Goal: Task Accomplishment & Management: Manage account settings

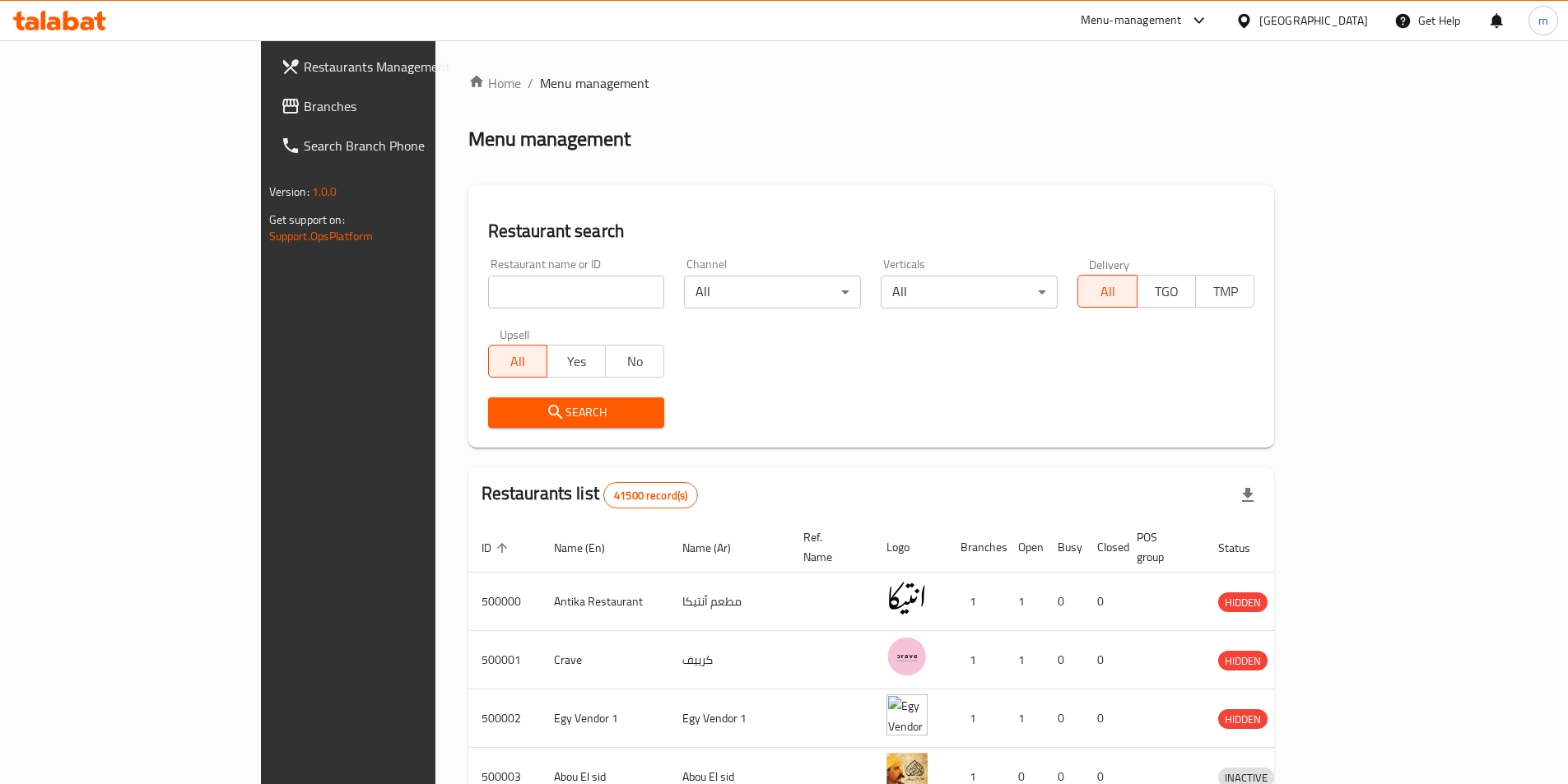
click at [1350, 30] on div "[GEOGRAPHIC_DATA]" at bounding box center [1313, 21] width 109 height 18
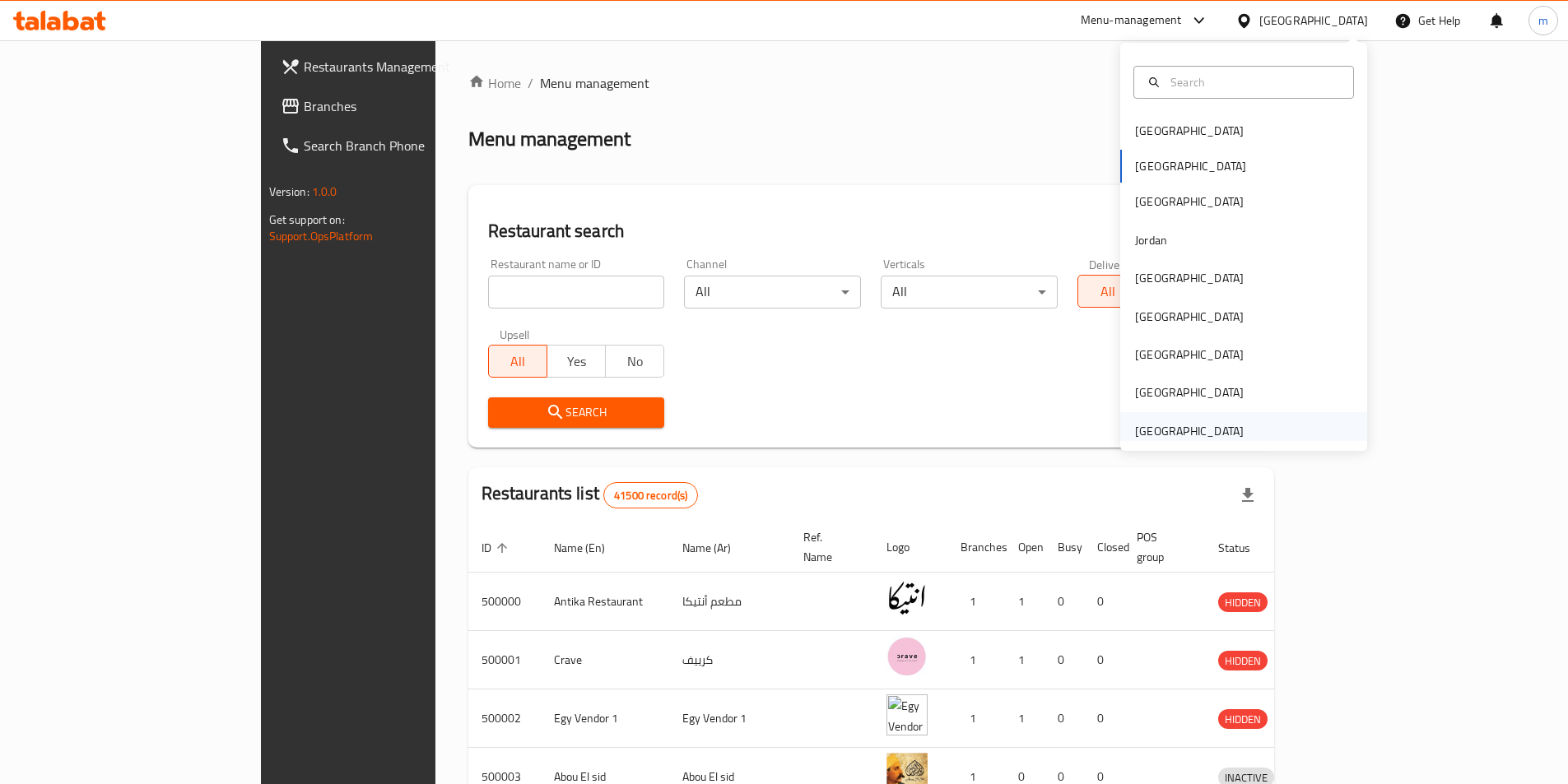
click at [1204, 422] on div "[GEOGRAPHIC_DATA]" at bounding box center [1189, 431] width 109 height 18
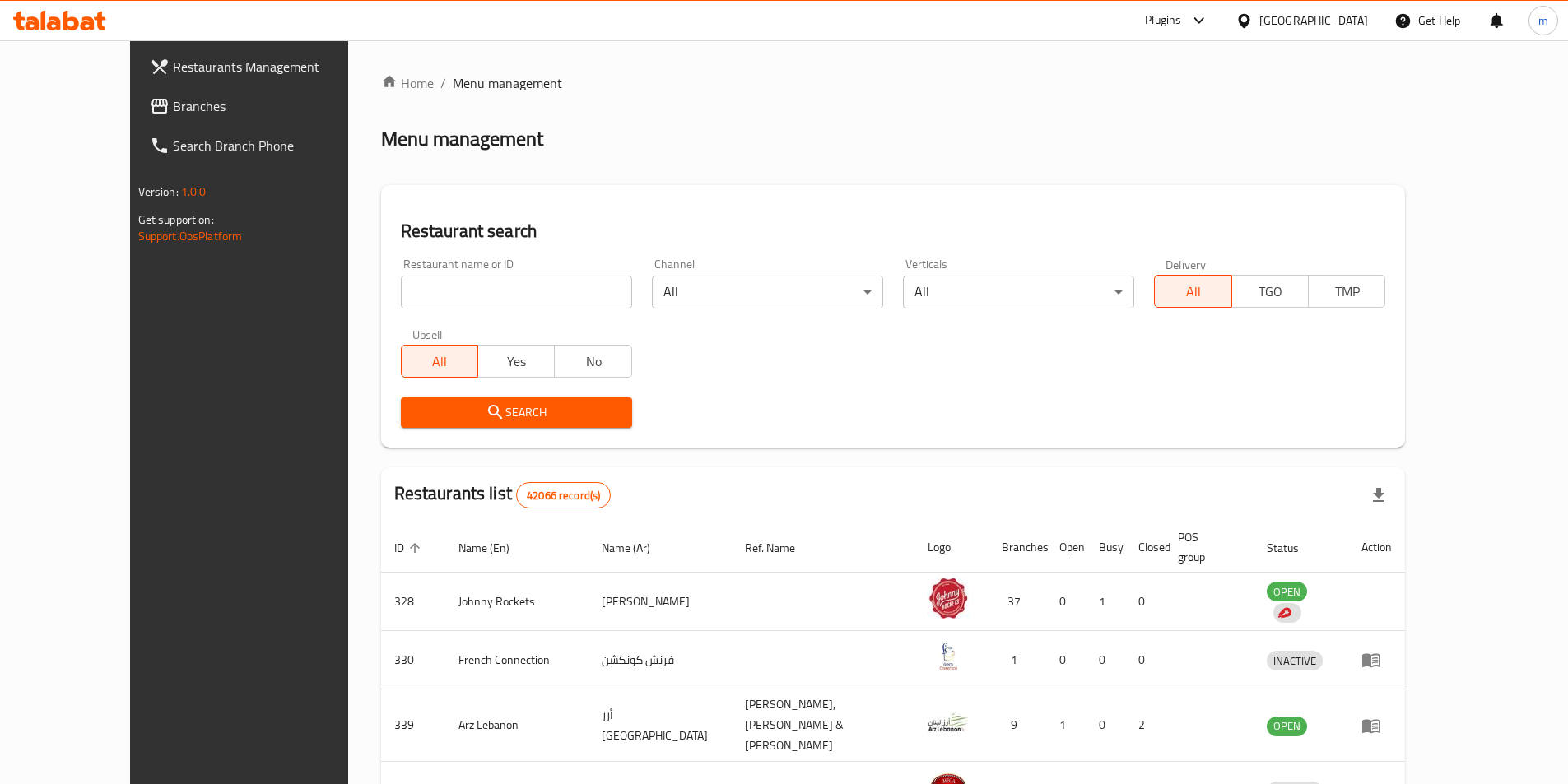
click at [193, 101] on span "Branches" at bounding box center [276, 106] width 206 height 20
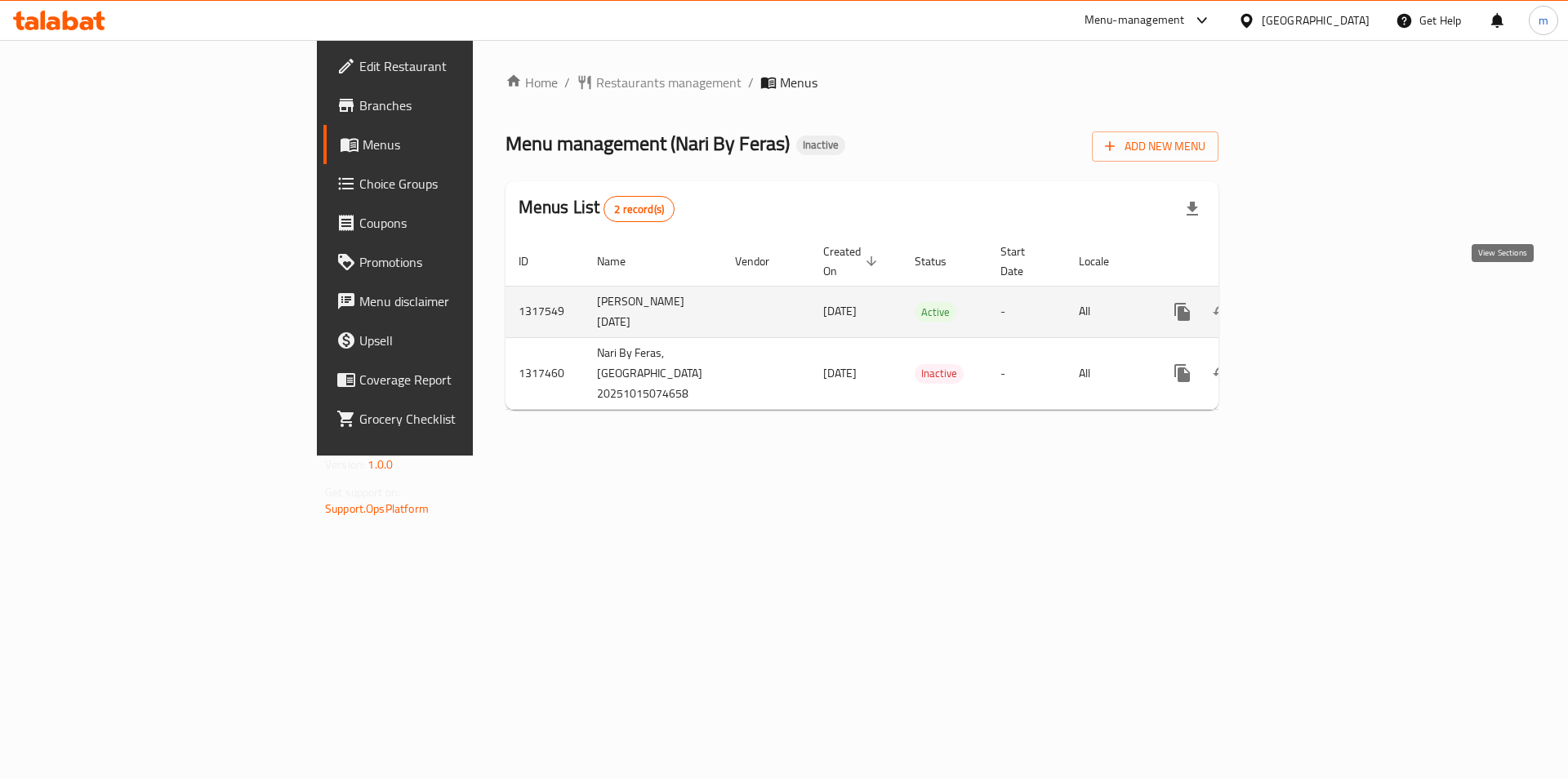
click at [1320, 306] on link "enhanced table" at bounding box center [1300, 312] width 39 height 39
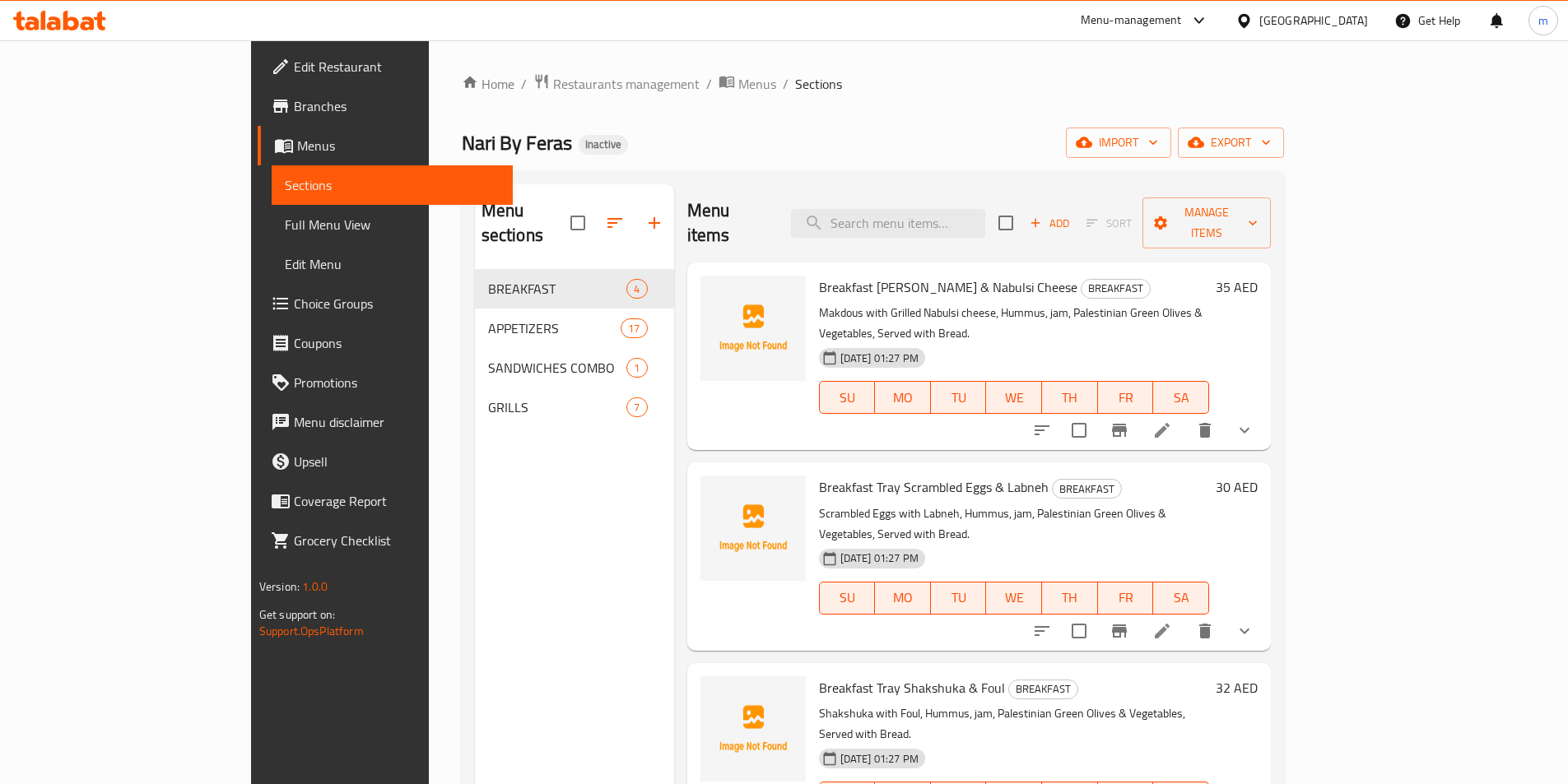
click at [284, 218] on span "Full Menu View" at bounding box center [392, 225] width 215 height 20
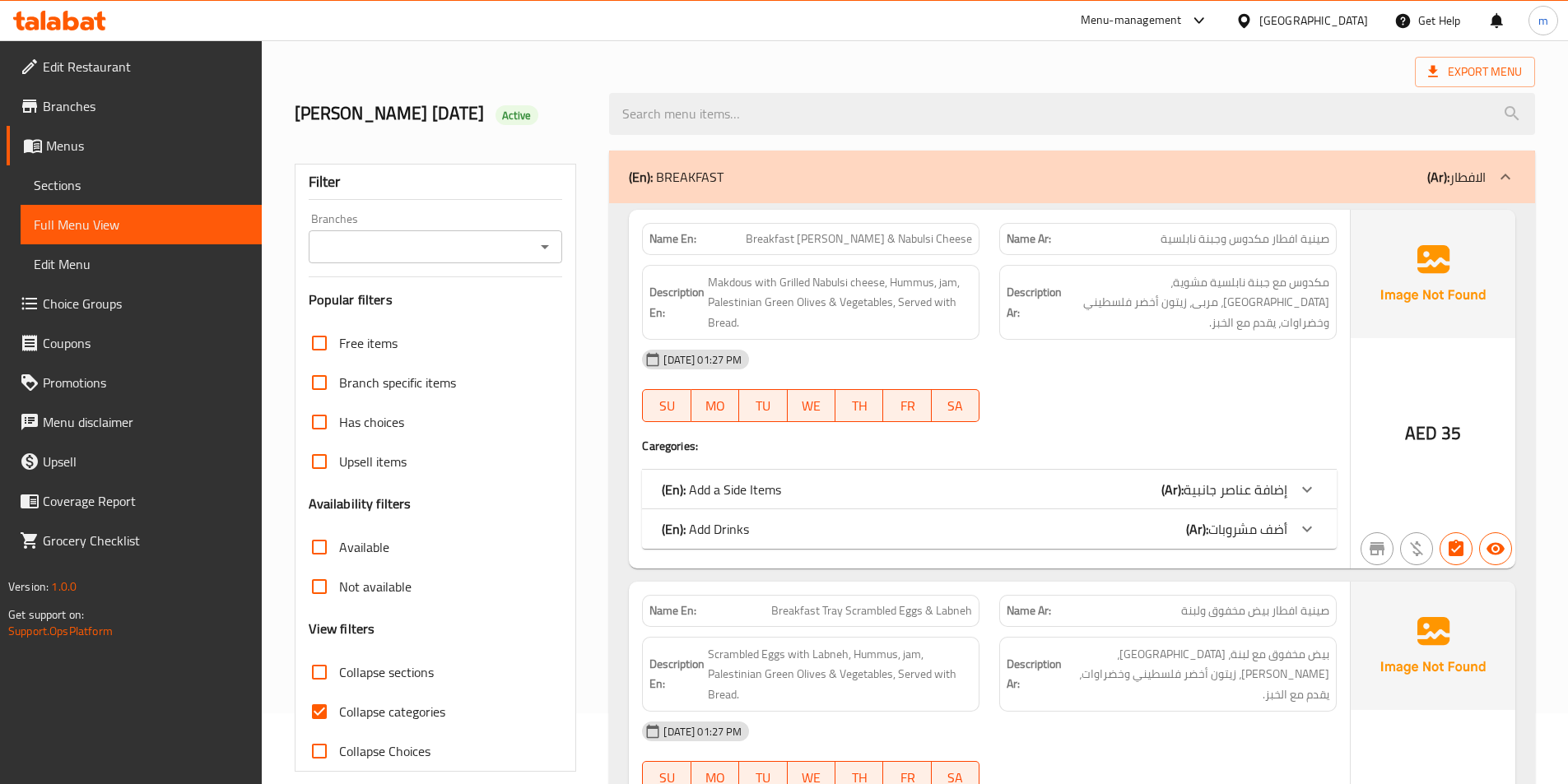
scroll to position [247, 0]
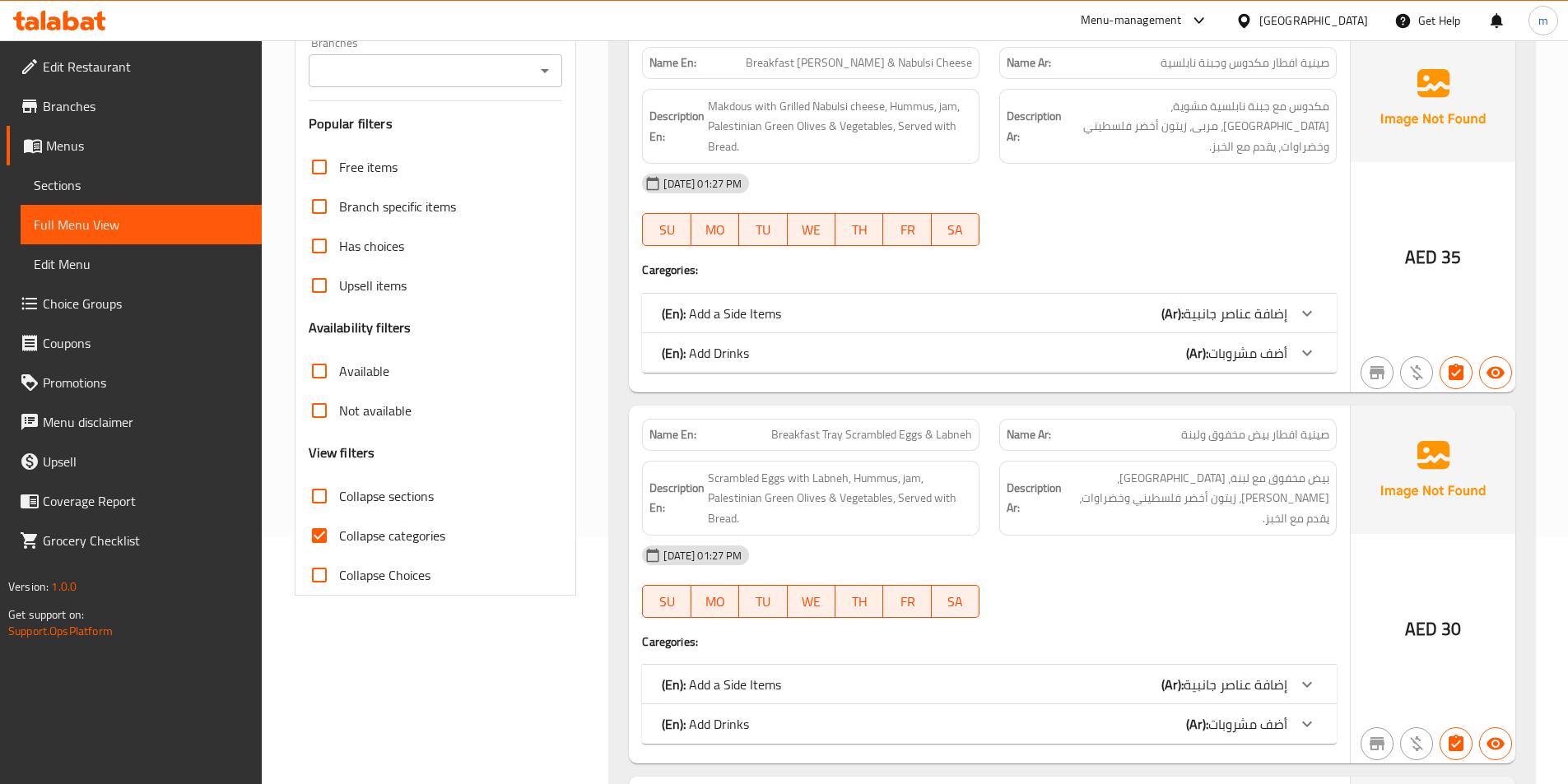
click at [1200, 360] on b "(Ar):" at bounding box center [1197, 353] width 22 height 25
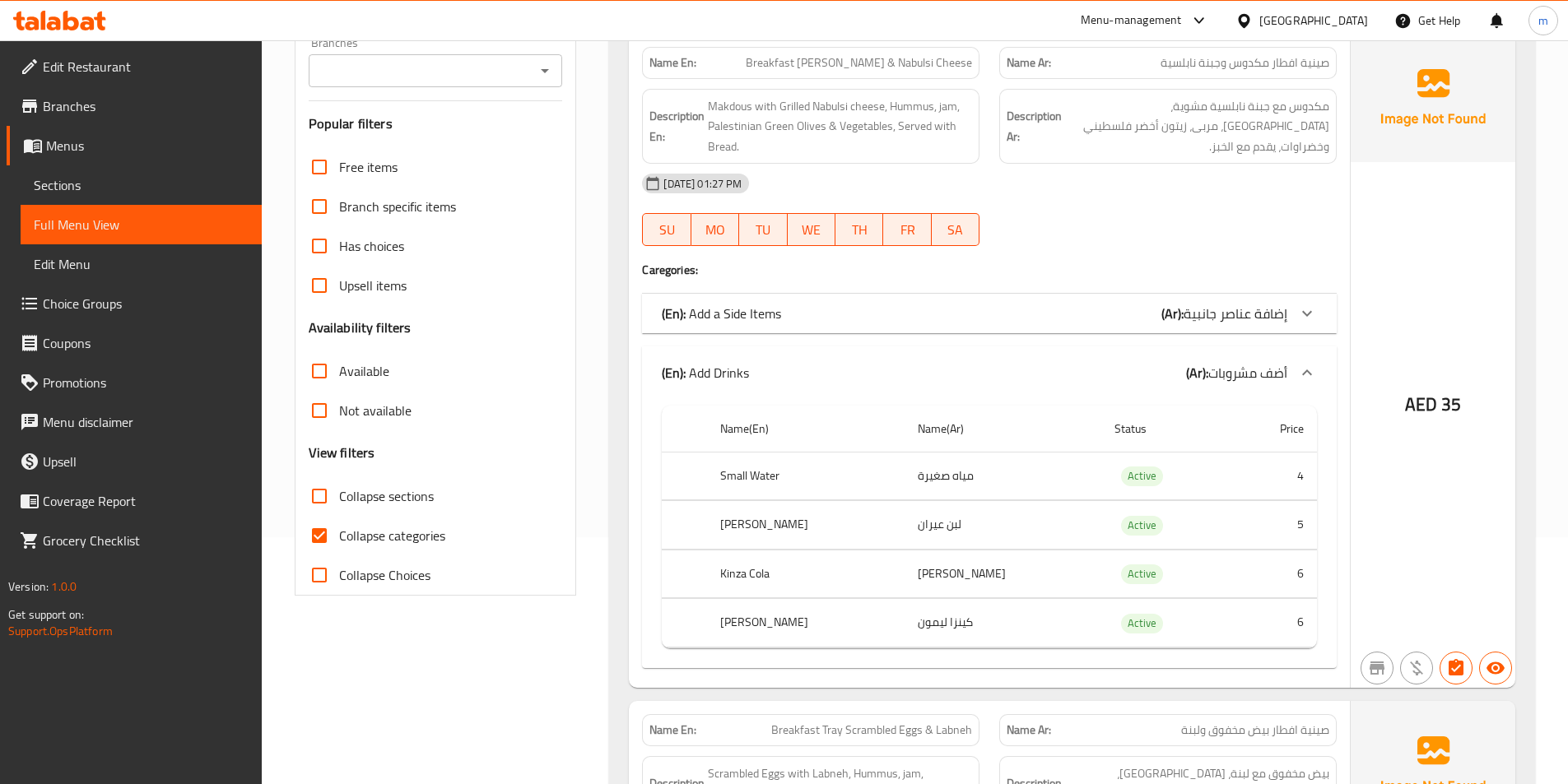
click at [1196, 320] on span "إضافة عناصر جانبية" at bounding box center [1235, 313] width 104 height 25
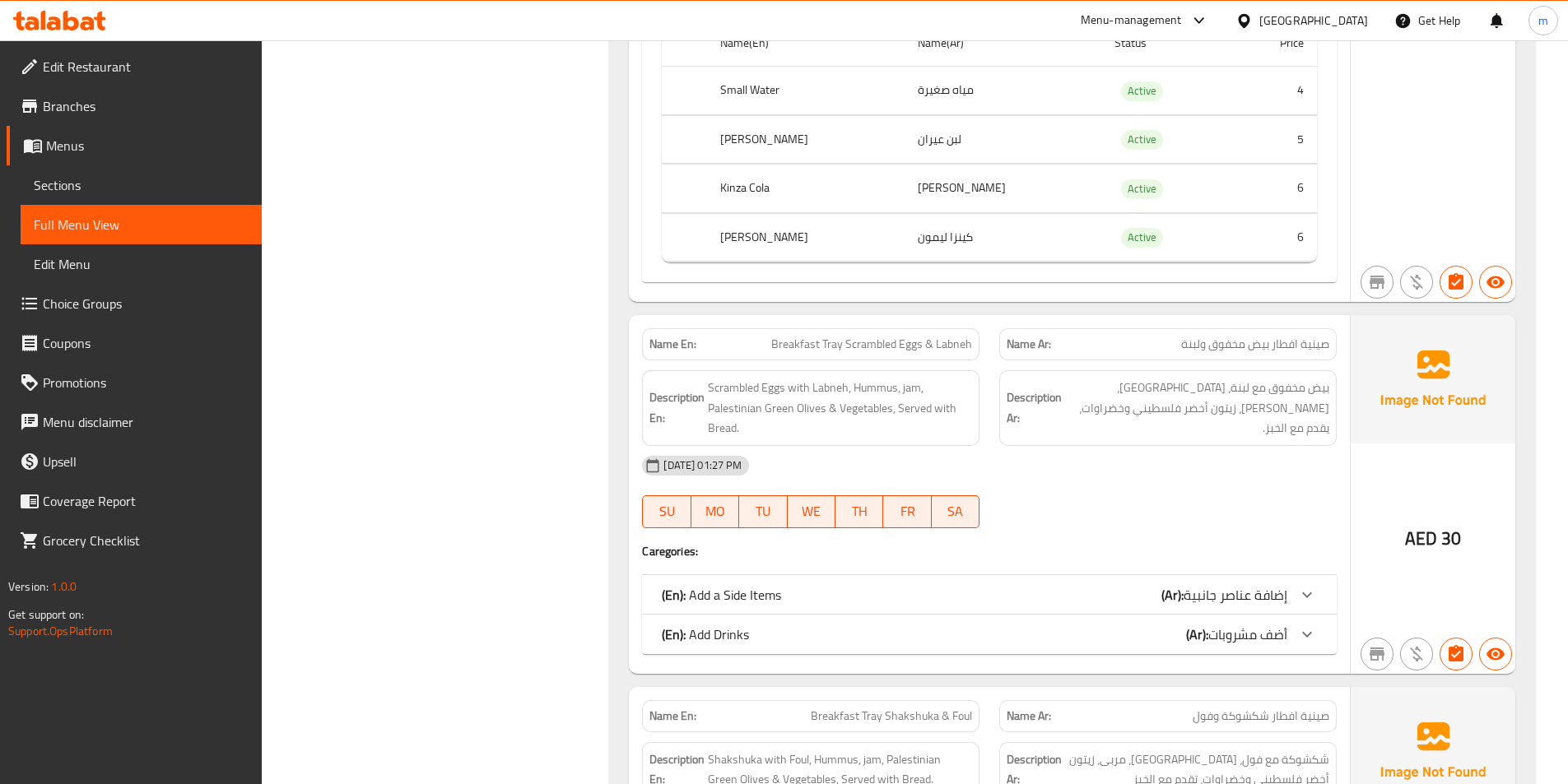
scroll to position [2140, 0]
